Goal: Transaction & Acquisition: Subscribe to service/newsletter

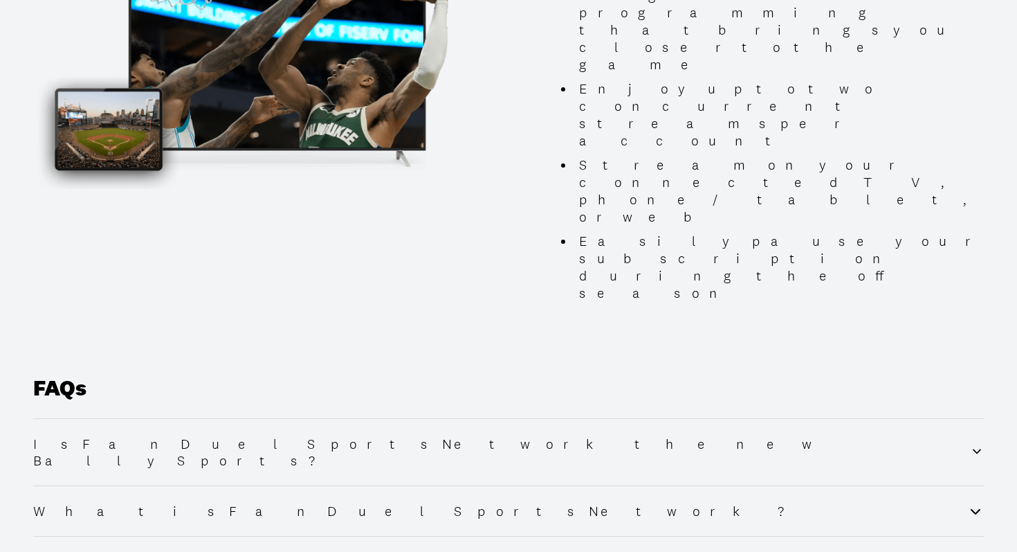
scroll to position [1604, 0]
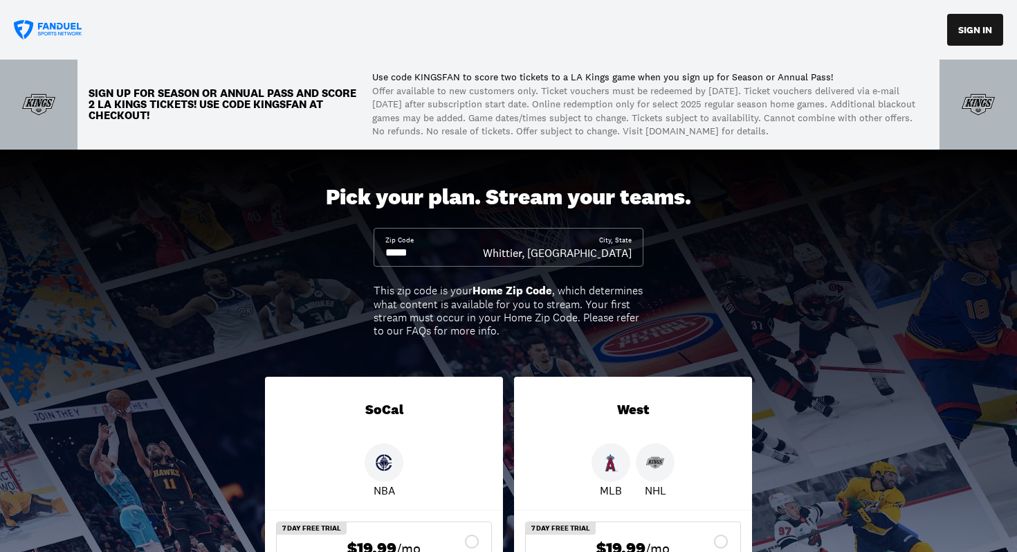
scroll to position [5, 0]
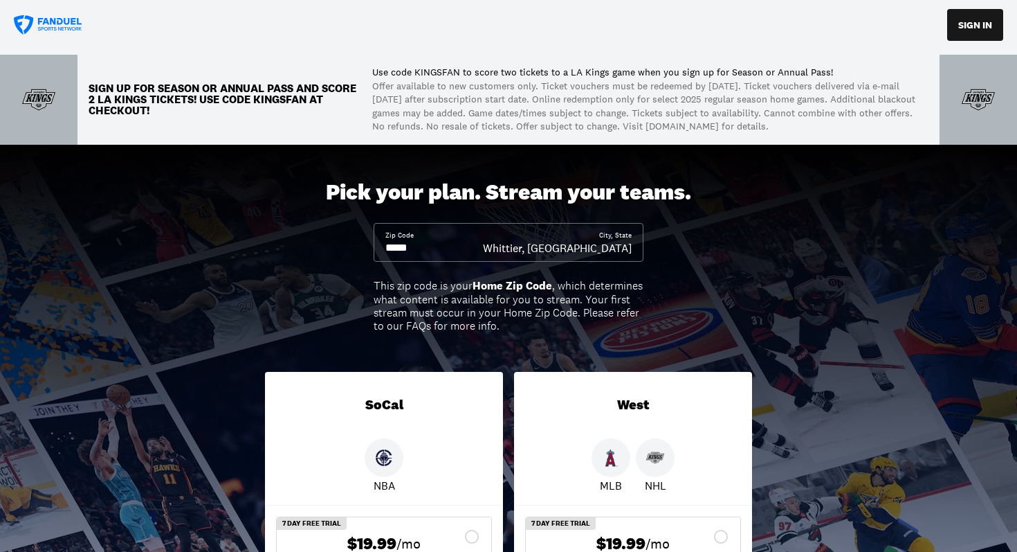
click at [423, 242] on input at bounding box center [435, 247] width 98 height 15
click at [430, 251] on input at bounding box center [435, 247] width 98 height 15
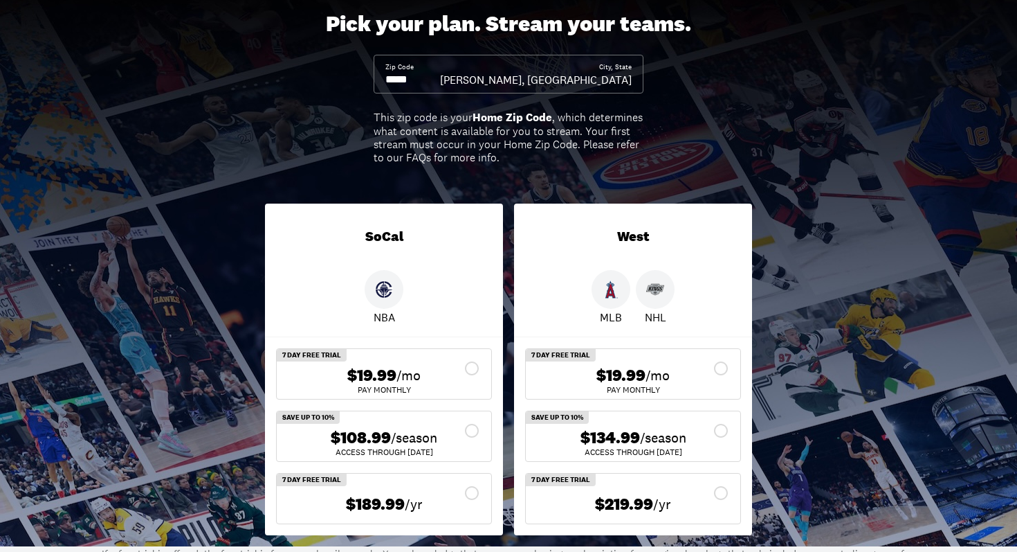
scroll to position [181, 0]
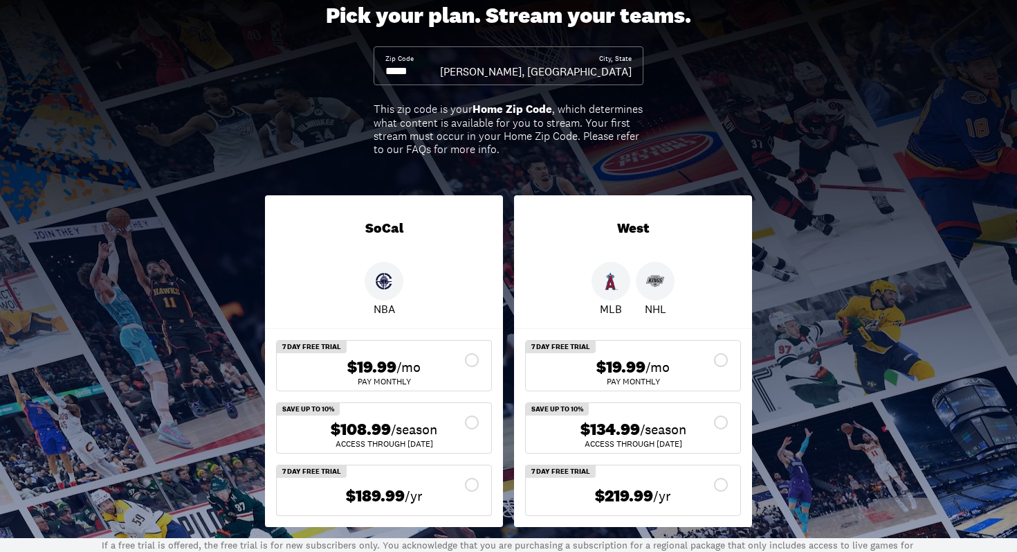
type input "*****"
click at [645, 379] on div "Pay Monthly" at bounding box center [633, 381] width 192 height 8
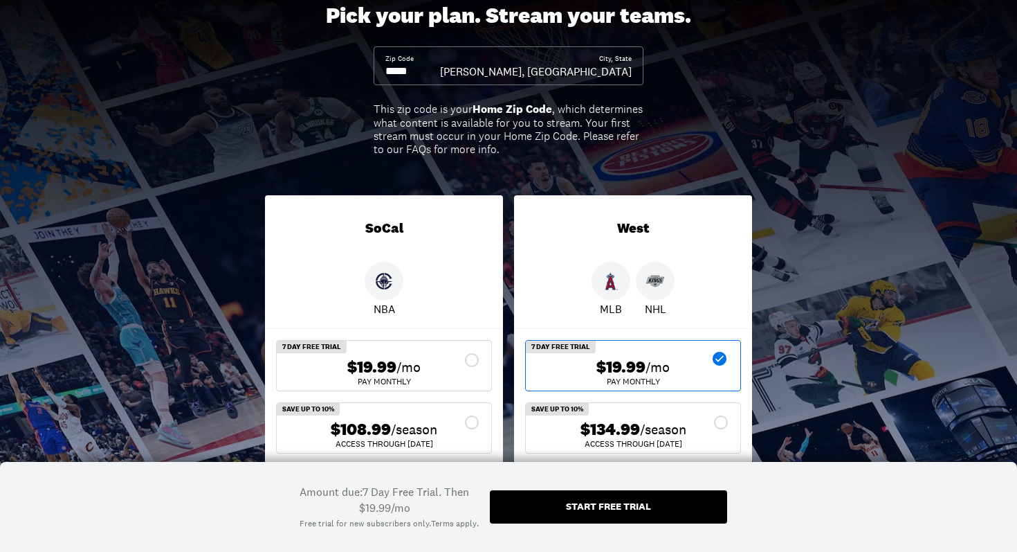
click at [623, 501] on div "Start free trial" at bounding box center [608, 506] width 85 height 10
